Goal: Find specific page/section: Find specific page/section

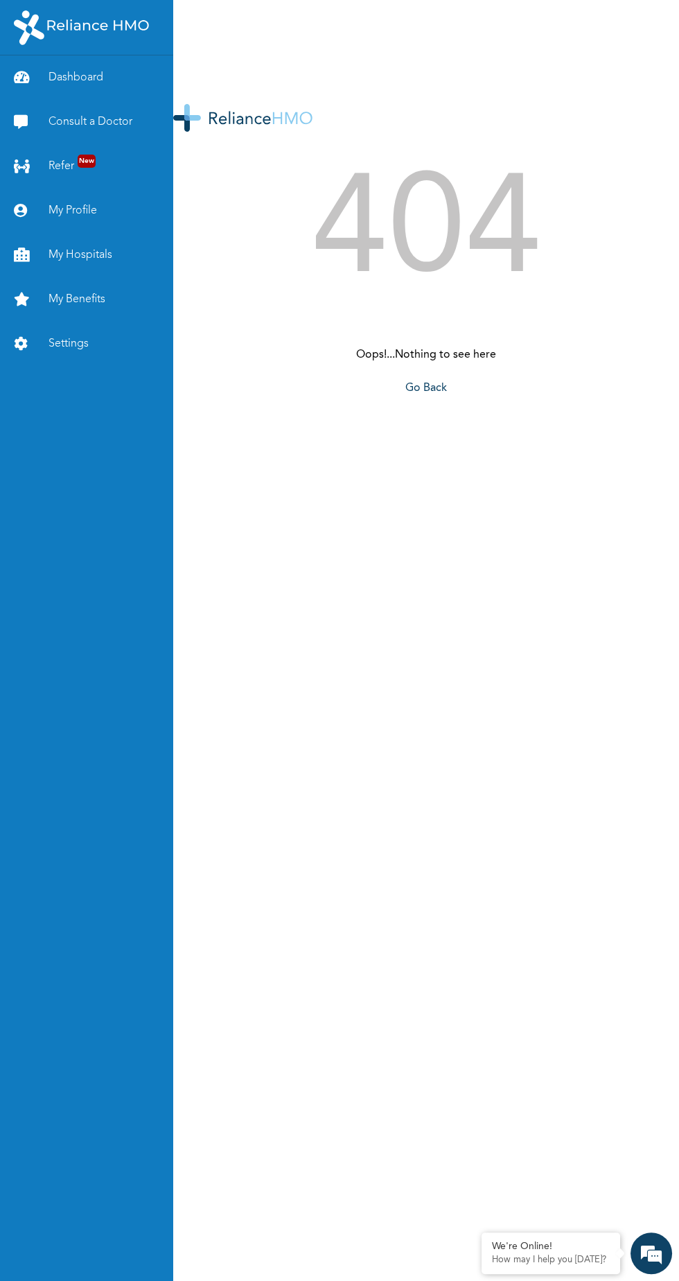
click at [71, 239] on link "My Hospitals" at bounding box center [86, 255] width 173 height 44
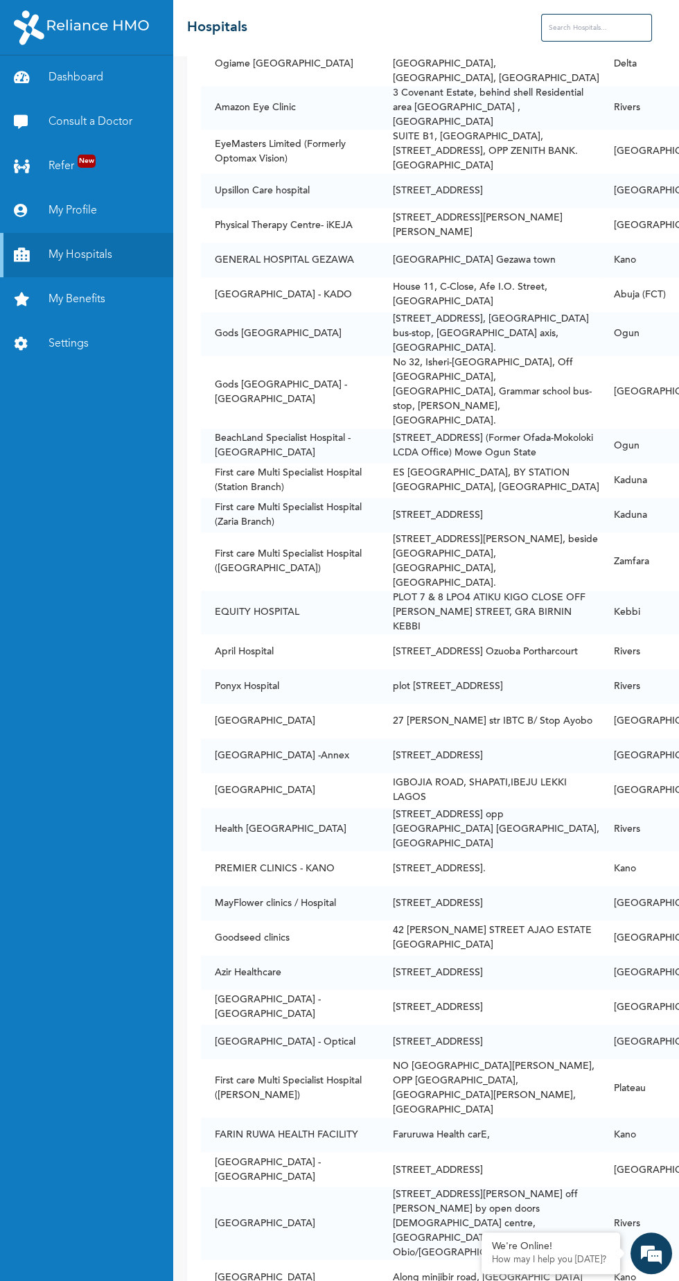
scroll to position [25585, 0]
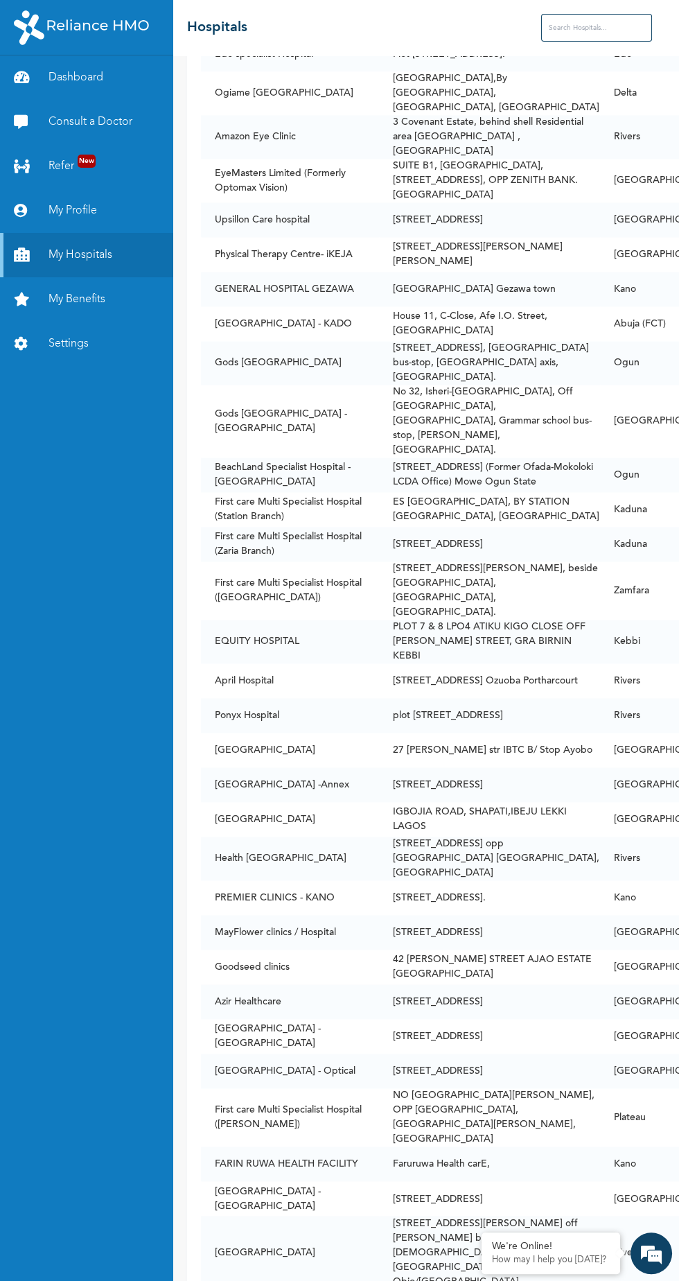
click at [541, 24] on input "text" at bounding box center [596, 28] width 111 height 28
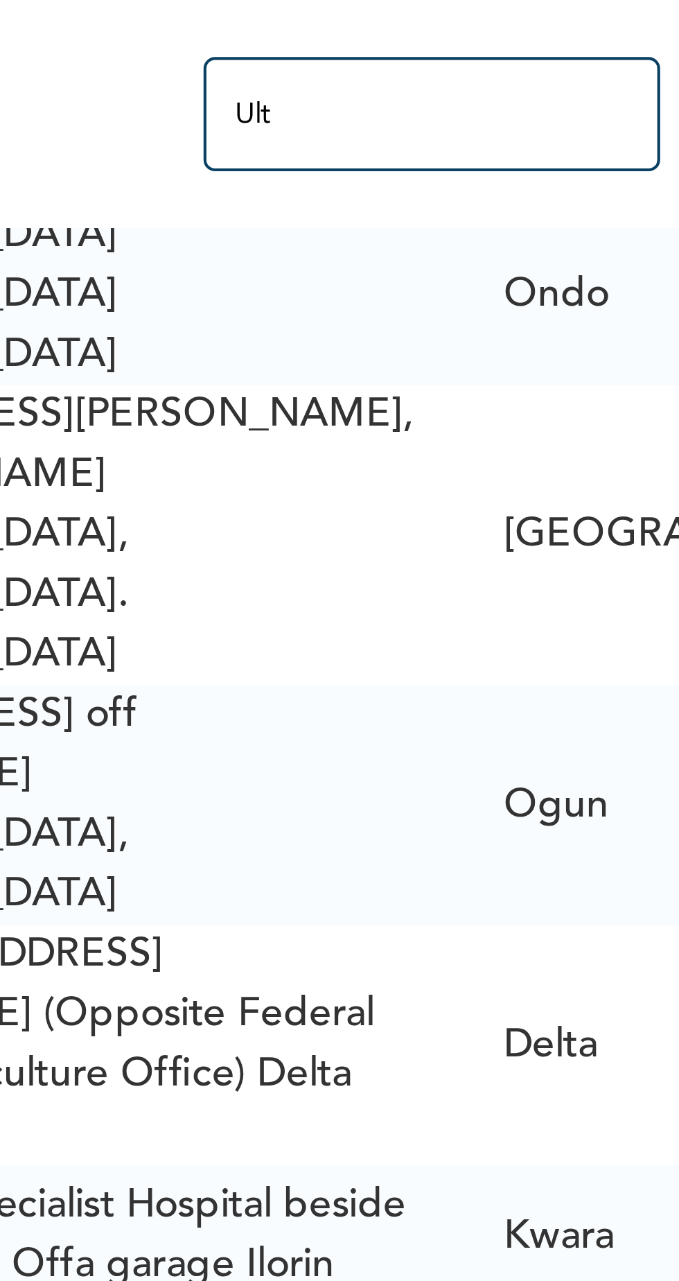
scroll to position [581, 0]
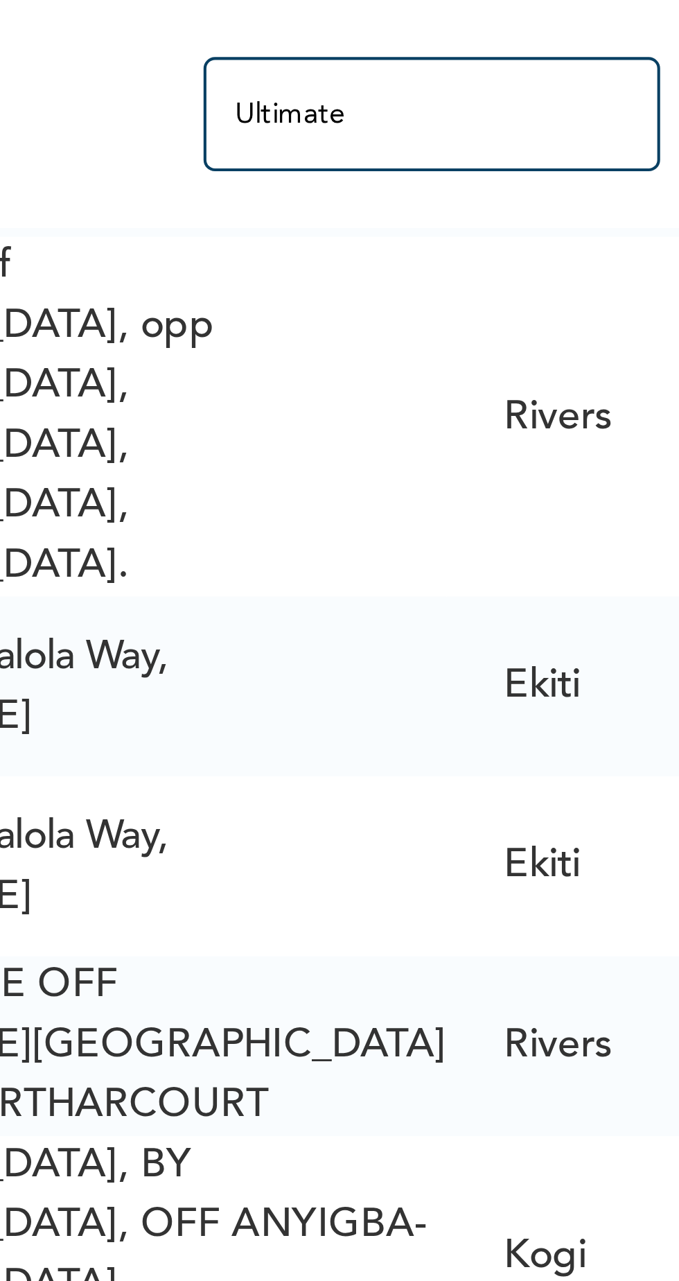
type input "Ultimate"
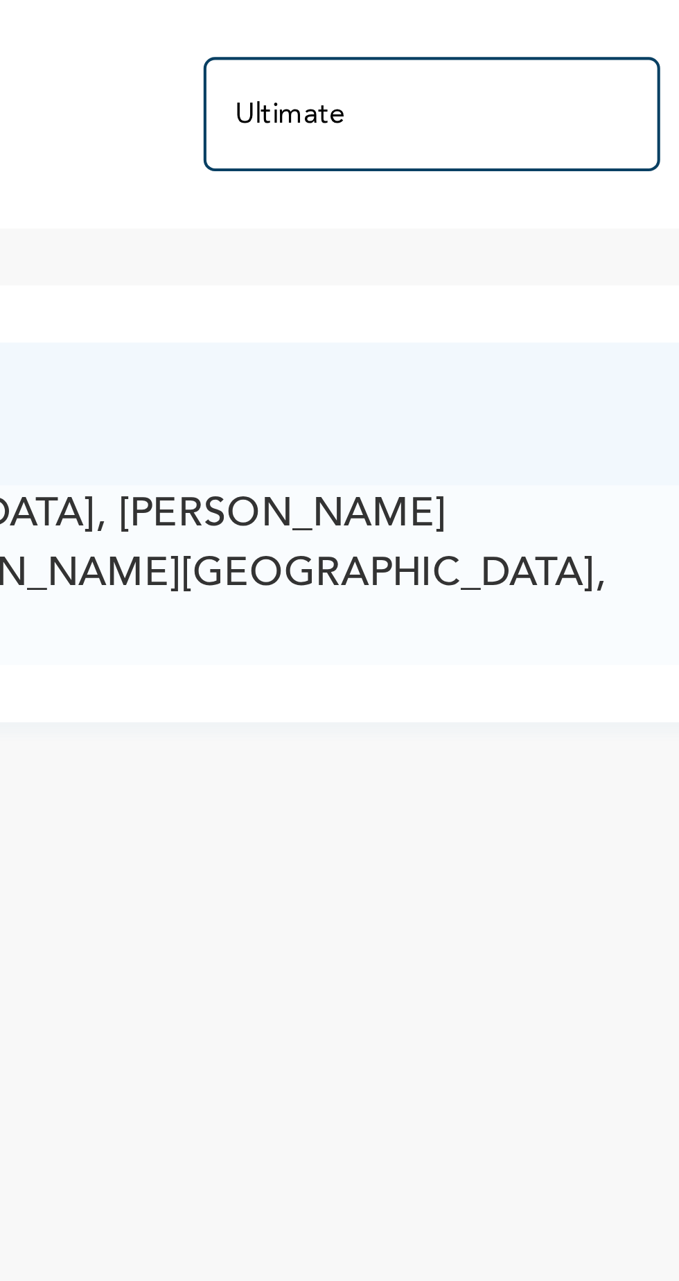
scroll to position [0, 0]
